Goal: Information Seeking & Learning: Learn about a topic

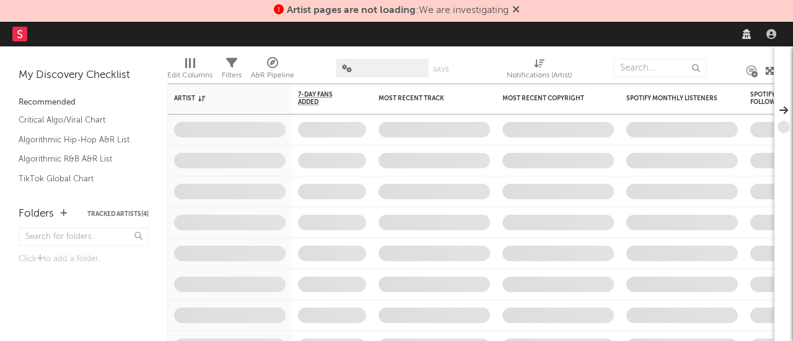
click at [513, 11] on span "Artist pages are not loading : We are investigating" at bounding box center [397, 10] width 246 height 15
click at [24, 31] on rect at bounding box center [19, 34] width 15 height 15
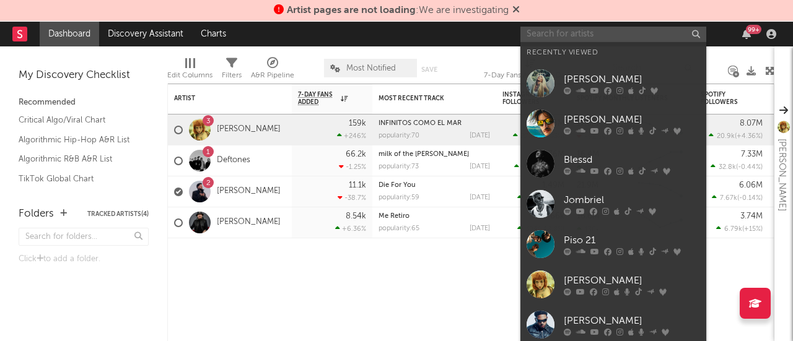
click at [576, 29] on input "text" at bounding box center [613, 34] width 186 height 15
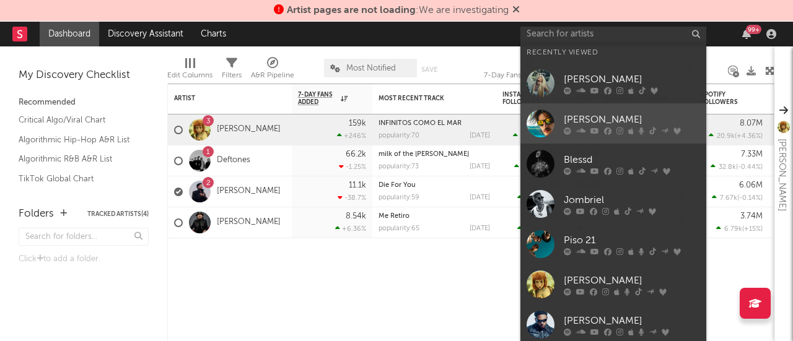
click at [576, 116] on div "[PERSON_NAME]" at bounding box center [632, 120] width 136 height 15
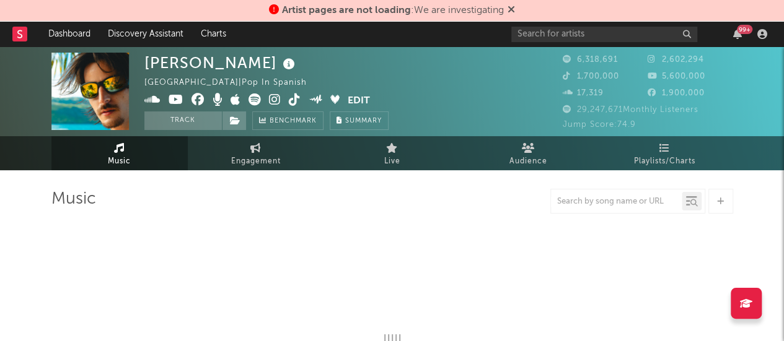
select select "6m"
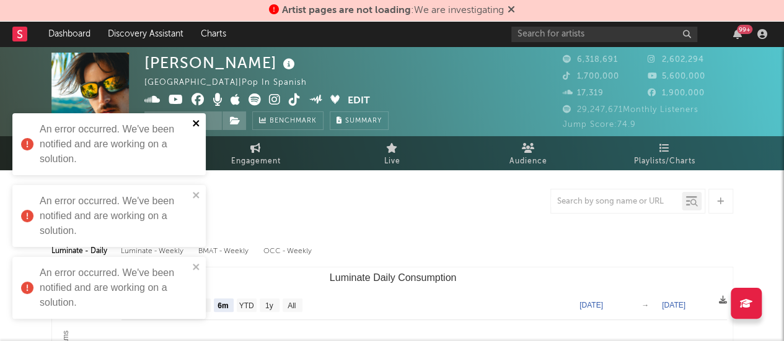
click at [196, 125] on icon "close" at bounding box center [196, 123] width 9 height 10
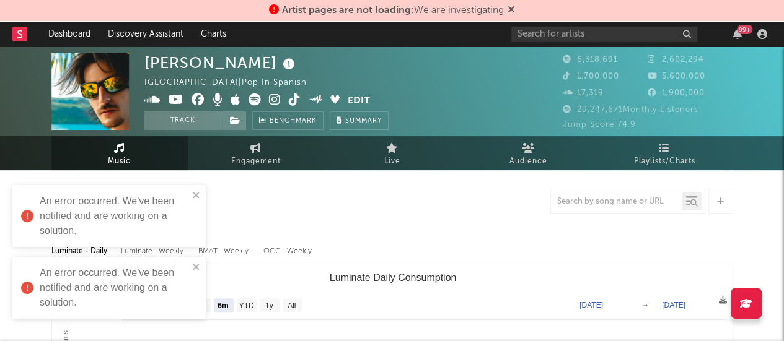
click at [191, 194] on div "An error occurred. We've been notified and are working on a solution." at bounding box center [104, 216] width 175 height 52
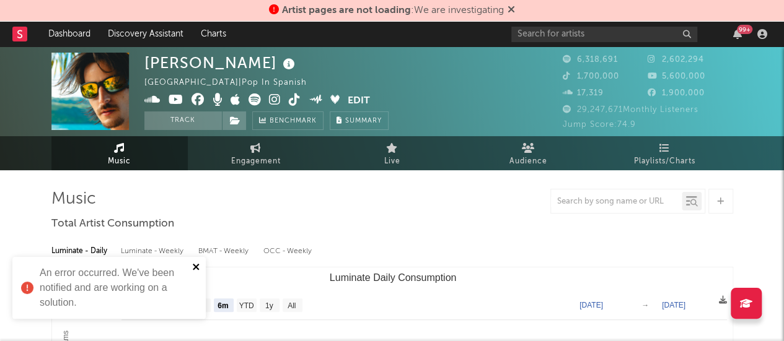
click at [195, 263] on icon "close" at bounding box center [196, 267] width 9 height 10
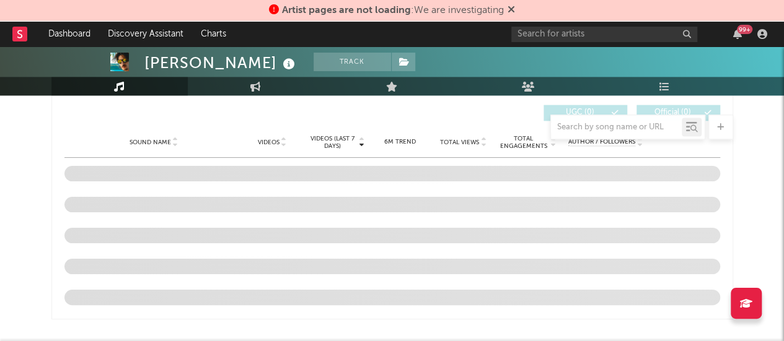
scroll to position [851, 0]
click at [514, 9] on icon at bounding box center [510, 9] width 7 height 10
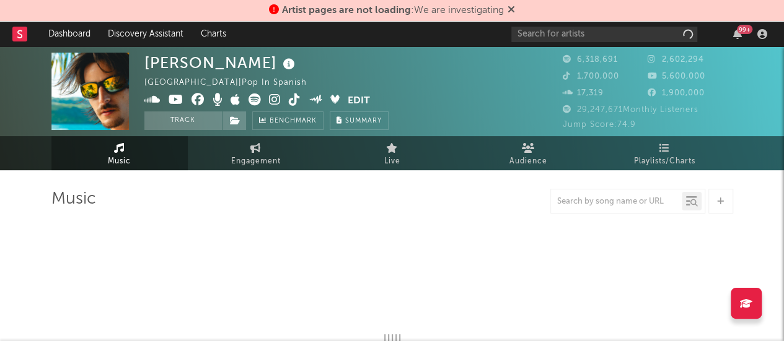
select select "6m"
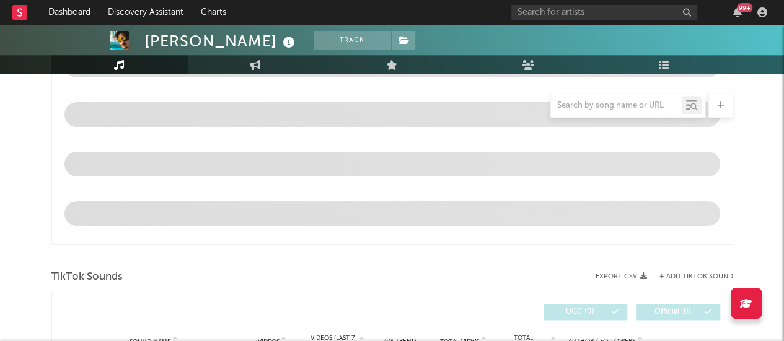
scroll to position [785, 0]
